Goal: Navigation & Orientation: Find specific page/section

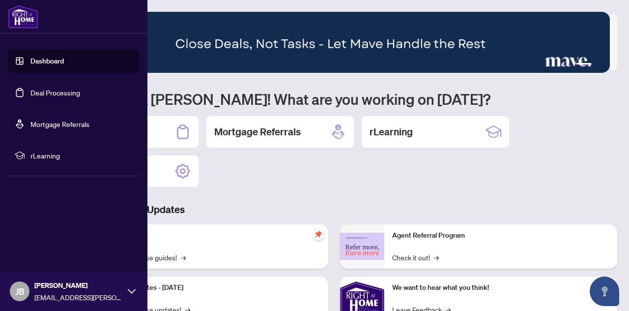
click at [64, 123] on link "Mortgage Referrals" at bounding box center [59, 123] width 59 height 9
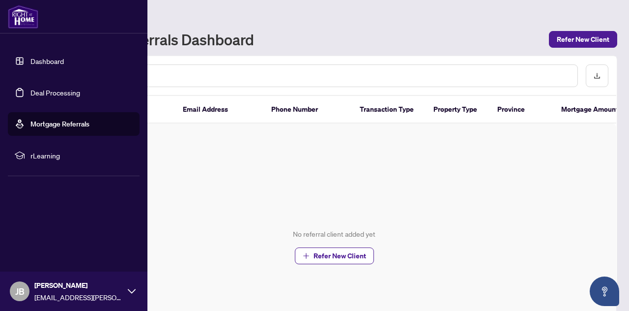
click at [38, 62] on link "Dashboard" at bounding box center [46, 61] width 33 height 9
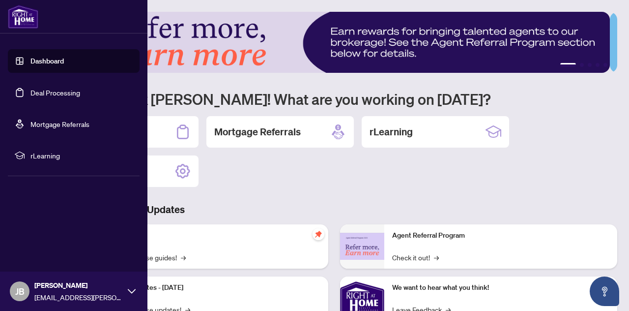
click at [20, 16] on img at bounding box center [23, 17] width 30 height 24
